Goal: Download file/media

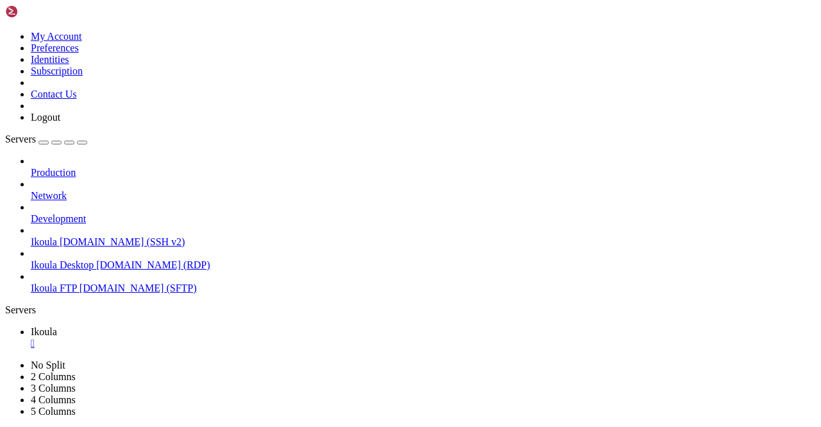
scroll to position [16407, 0]
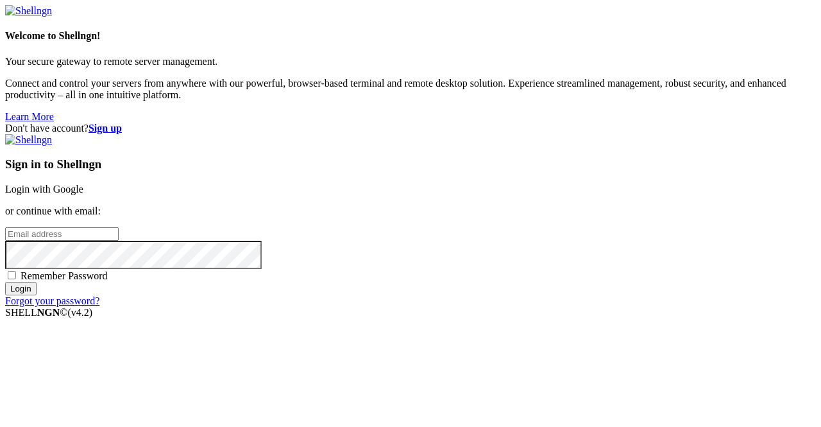
click at [83, 184] on link "Login with Google" at bounding box center [44, 189] width 78 height 11
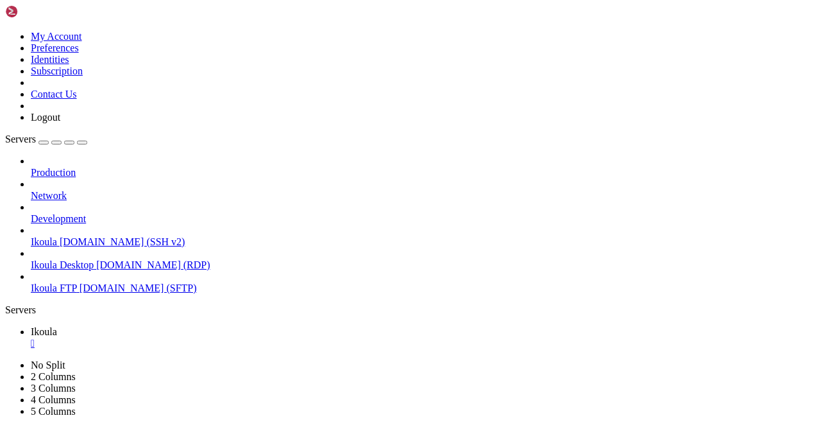
scroll to position [16429, 0]
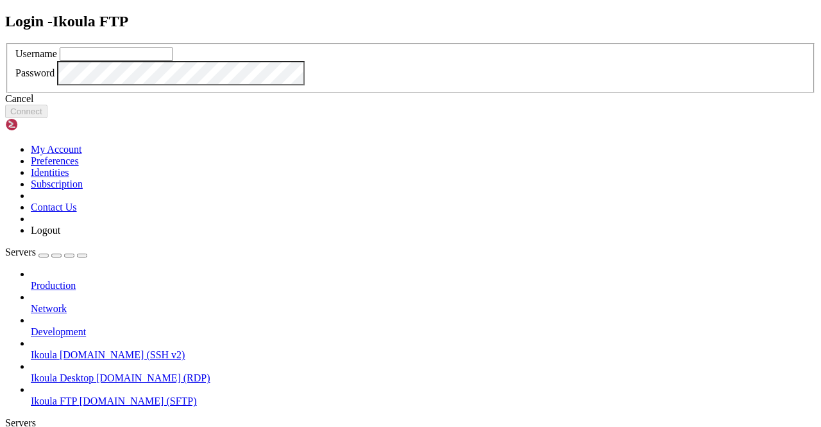
click at [173, 61] on input "text" at bounding box center [117, 53] width 114 height 13
type input "plb"
click button "Connect" at bounding box center [26, 111] width 42 height 13
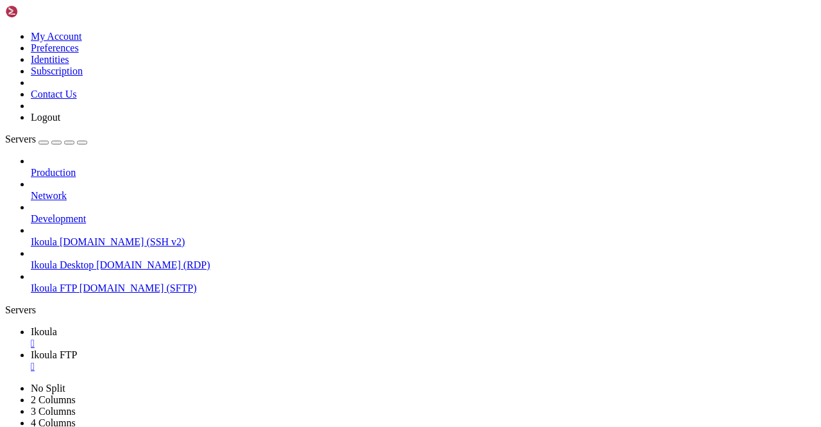
scroll to position [193, 0]
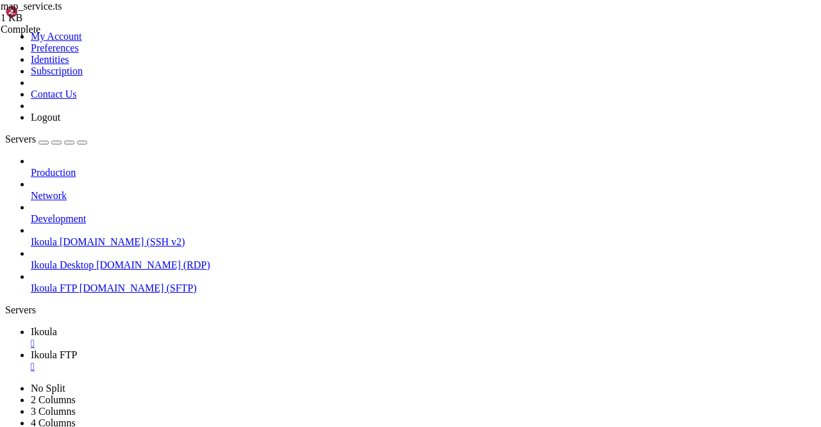
type input "/home/plb/advisor/src/views"
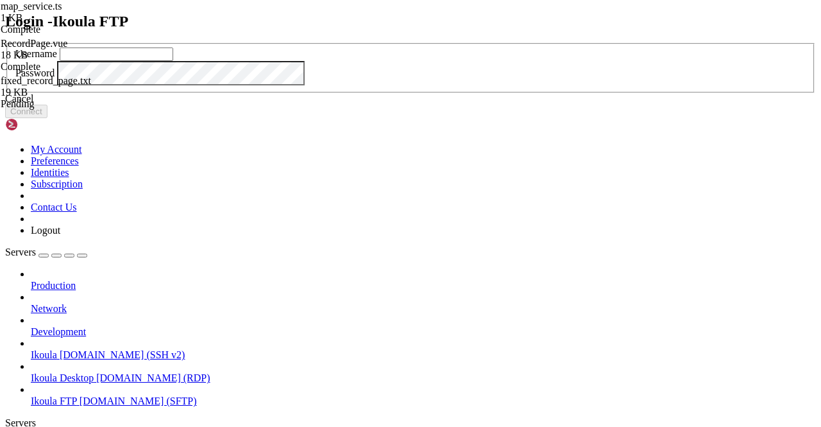
click at [173, 61] on input "text" at bounding box center [117, 53] width 114 height 13
type input "plb"
click button "Connect" at bounding box center [26, 111] width 42 height 13
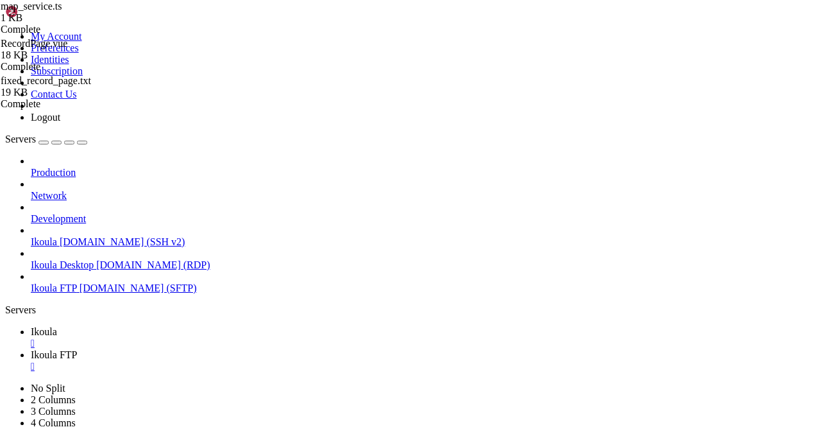
scroll to position [0, 0]
click at [193, 326] on link "Ikoula " at bounding box center [423, 337] width 785 height 23
